Goal: Transaction & Acquisition: Purchase product/service

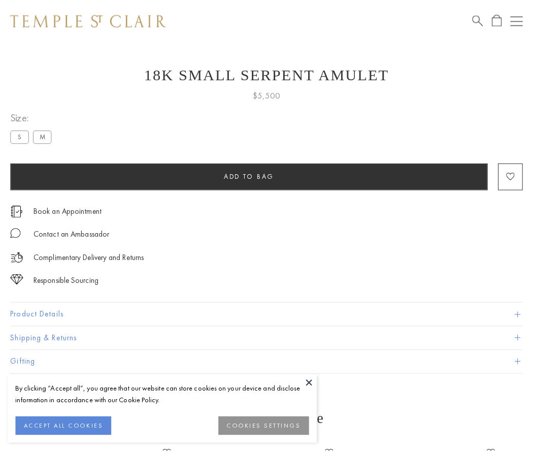
scroll to position [18, 0]
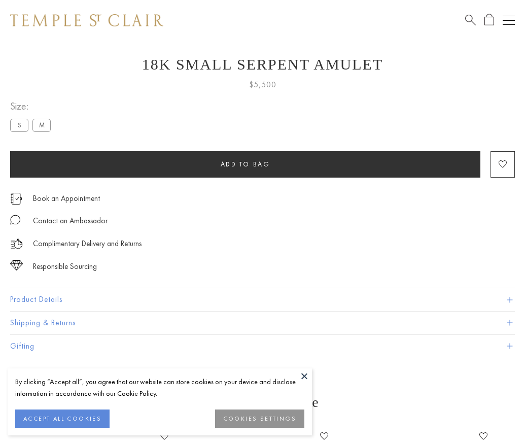
click at [245, 164] on span "Add to bag" at bounding box center [246, 164] width 50 height 9
